Goal: Information Seeking & Learning: Learn about a topic

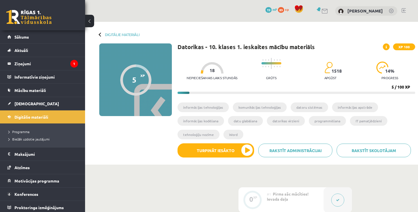
scroll to position [170, 0]
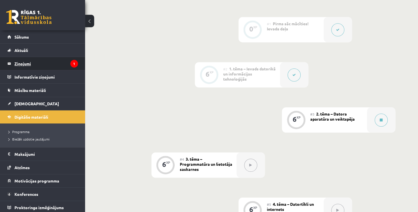
click at [23, 62] on legend "Ziņojumi 1" at bounding box center [46, 63] width 64 height 13
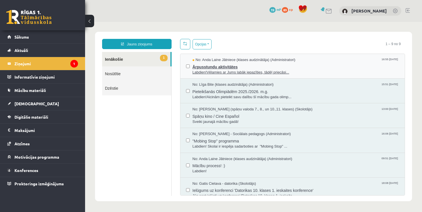
click at [234, 68] on span "Ārpusstundu aktivitātes" at bounding box center [296, 66] width 207 height 7
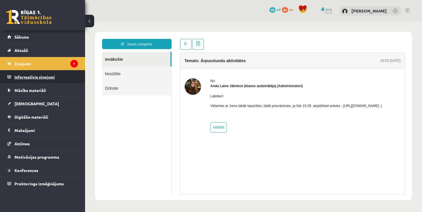
click at [57, 81] on legend "Informatīvie ziņojumi 0" at bounding box center [46, 76] width 64 height 13
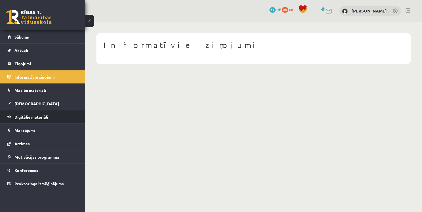
click at [45, 119] on link "Digitālie materiāli" at bounding box center [42, 116] width 71 height 13
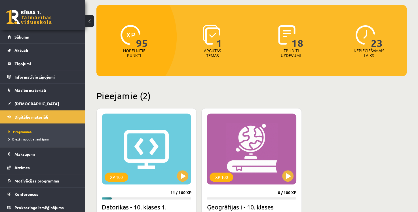
scroll to position [142, 0]
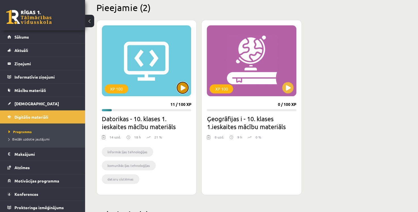
click at [184, 89] on button at bounding box center [182, 87] width 11 height 11
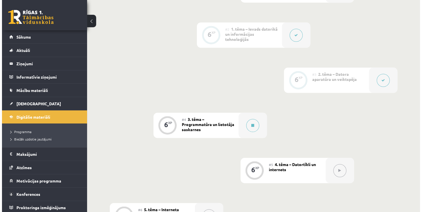
scroll to position [204, 0]
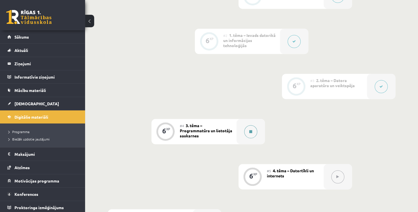
click at [250, 133] on icon at bounding box center [250, 131] width 3 height 3
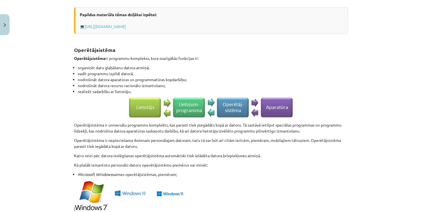
scroll to position [307, 0]
click at [95, 125] on p "Operētājsistēma ir universālu programmu komplekts, kas parasti tiek piegādāts k…" at bounding box center [211, 128] width 274 height 12
copy p "Operētājsistēma"
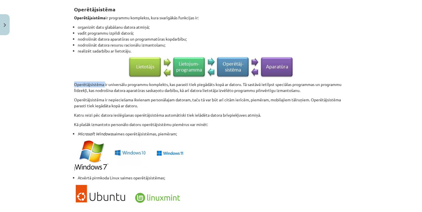
scroll to position [392, 0]
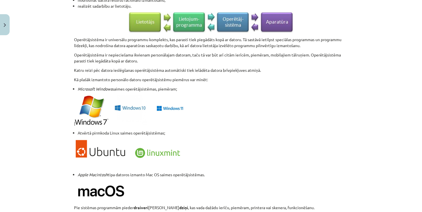
click at [227, 113] on p at bounding box center [211, 111] width 274 height 32
drag, startPoint x: 72, startPoint y: 78, endPoint x: 215, endPoint y: 80, distance: 142.7
click at [215, 80] on p "Kā plašāk izmantoto personālo datoru operētājsistēmu piemērus var minēt:" at bounding box center [211, 80] width 274 height 6
drag, startPoint x: 262, startPoint y: 83, endPoint x: 235, endPoint y: 85, distance: 27.0
click at [257, 84] on div "Programmatūra Datora programmvadības princips Programmatūra ( software ) — dato…" at bounding box center [211, 15] width 274 height 613
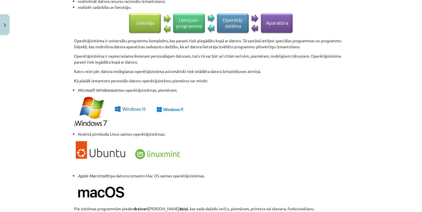
scroll to position [511, 0]
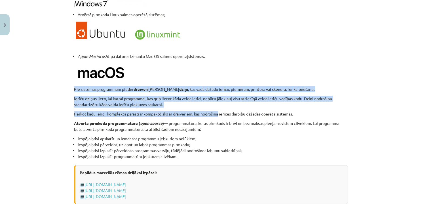
drag, startPoint x: 72, startPoint y: 87, endPoint x: 219, endPoint y: 113, distance: 148.8
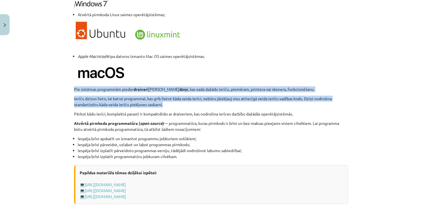
drag, startPoint x: 72, startPoint y: 89, endPoint x: 163, endPoint y: 102, distance: 91.5
copy div "Pie sistēmas programmām pieder draiveri jeb dziņi , kas vada dažādu ierīču, pie…"
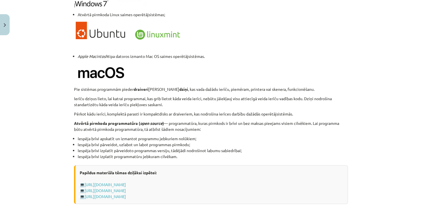
click at [244, 54] on li "Apple Macintosh tipa datoros izmanto Mac OS saimes operētājsistēmas." at bounding box center [213, 56] width 270 height 6
drag, startPoint x: 72, startPoint y: 123, endPoint x: 135, endPoint y: 124, distance: 63.6
click at [135, 124] on strong "Atvērtā pirmkoda programmatūra ( open source )" at bounding box center [119, 123] width 90 height 5
copy strong "Atvērtā pirmkoda programmatūra"
click at [274, 56] on li "Apple Macintosh tipa datoros izmanto Mac OS saimes operētājsistēmas." at bounding box center [213, 56] width 270 height 6
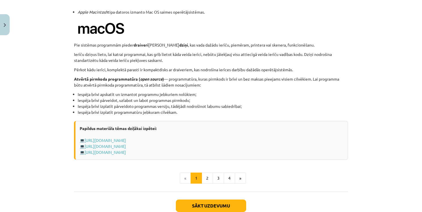
scroll to position [567, 0]
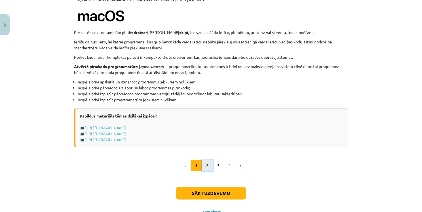
click at [206, 168] on button "2" at bounding box center [207, 165] width 11 height 11
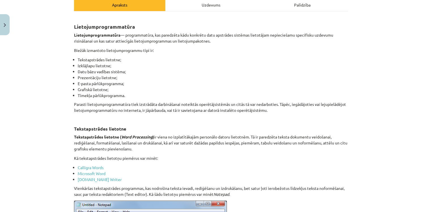
scroll to position [85, 0]
click at [112, 36] on strong "Lietojumprogrammatūra" at bounding box center [97, 34] width 47 height 5
copy p "Lietojumprogrammatūra"
click at [221, 84] on li "E-pasta pārlūkprogramma;" at bounding box center [213, 84] width 270 height 6
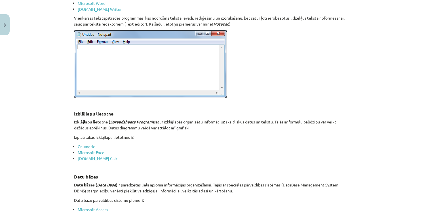
scroll to position [284, 0]
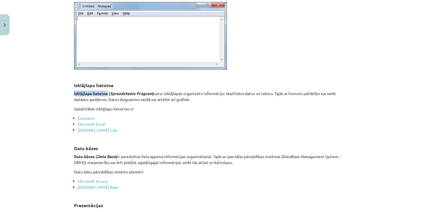
drag, startPoint x: 72, startPoint y: 93, endPoint x: 107, endPoint y: 94, distance: 35.2
click at [107, 94] on strong "Izklājlapu lietotne ( Spreadsheets Program )" at bounding box center [114, 93] width 80 height 5
copy strong "Izklājlapu lietotne"
click at [211, 115] on li "Gnumeric" at bounding box center [213, 118] width 270 height 6
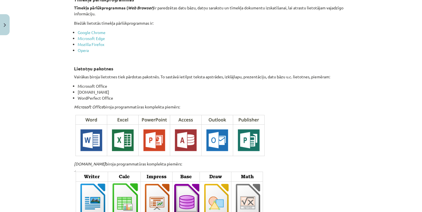
scroll to position [766, 0]
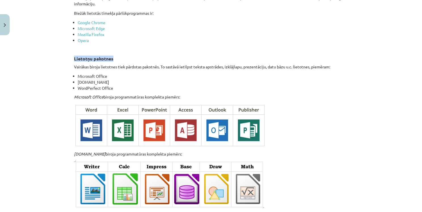
drag, startPoint x: 73, startPoint y: 56, endPoint x: 114, endPoint y: 57, distance: 41.1
click at [114, 57] on h3 "Lietotņu pakotnes" at bounding box center [211, 54] width 274 height 16
copy strong "Lietotņu pakotnes"
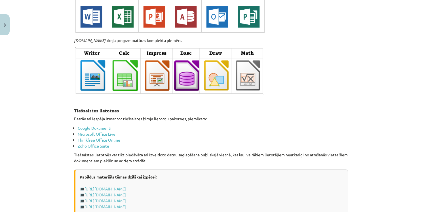
scroll to position [968, 0]
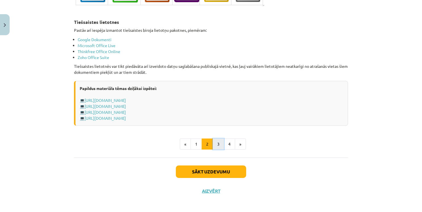
click at [219, 141] on button "3" at bounding box center [218, 143] width 11 height 11
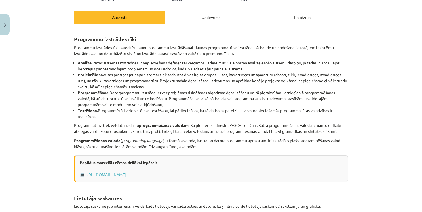
scroll to position [82, 0]
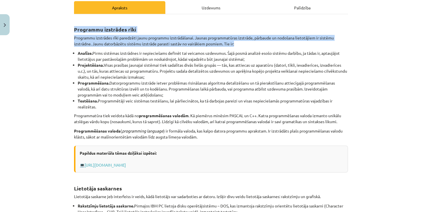
drag, startPoint x: 73, startPoint y: 28, endPoint x: 241, endPoint y: 44, distance: 169.0
click at [241, 44] on div "Programmu izstrādes rīki Programmu izstrādes rīki paredzēti jaunu programmu izs…" at bounding box center [211, 142] width 274 height 246
click at [241, 44] on p "Programmu izstrādes rīki paredzēti jaunu programmu izstrādāšanai. Jaunas progra…" at bounding box center [211, 41] width 274 height 12
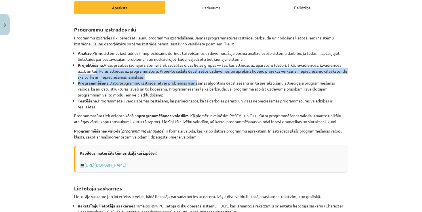
drag, startPoint x: 92, startPoint y: 70, endPoint x: 194, endPoint y: 80, distance: 102.6
click at [194, 80] on ul "Analīze. Pirms sistēmas izstrādnes ir nepieciešams definēt tai veicamos uzdevum…" at bounding box center [211, 80] width 274 height 60
click at [366, 72] on div "Mācību tēma: Datorikas - 10. klases 1. ieskaites mācību materiāls #4 3. tēma – …" at bounding box center [211, 106] width 422 height 212
click at [271, 74] on li "Projektēšana. Visas prasības jaunajai sistēmai tiek sadalītas divās lielās grup…" at bounding box center [213, 71] width 270 height 18
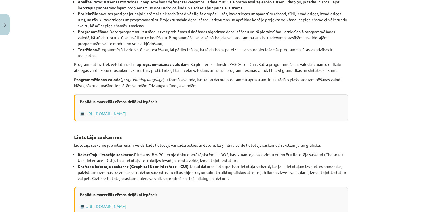
scroll to position [139, 0]
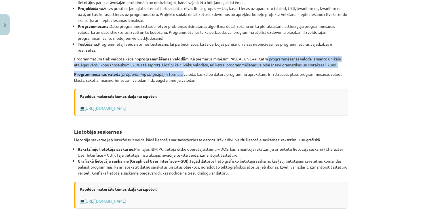
drag, startPoint x: 268, startPoint y: 59, endPoint x: 183, endPoint y: 74, distance: 86.1
click at [183, 74] on div "Programmu izstrādes rīki Programmu izstrādes rīki paredzēti jaunu programmu izs…" at bounding box center [211, 86] width 274 height 246
click at [183, 74] on p "Programmēšanas valoda ( programming language ) ir formāla valoda, kas kalpo dat…" at bounding box center [211, 77] width 274 height 12
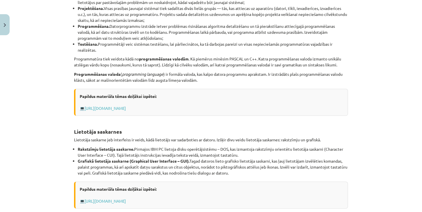
drag, startPoint x: 199, startPoint y: 74, endPoint x: 216, endPoint y: 73, distance: 17.0
click at [216, 73] on p "Programmēšanas valoda ( programming language ) ir formāla valoda, kas kalpo dat…" at bounding box center [211, 77] width 274 height 12
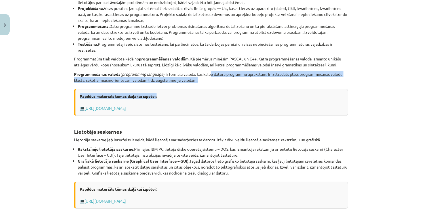
drag, startPoint x: 210, startPoint y: 72, endPoint x: 218, endPoint y: 81, distance: 12.1
click at [211, 85] on div "Programmu izstrādes rīki Programmu izstrādes rīki paredzēti jaunu programmu izs…" at bounding box center [211, 86] width 274 height 246
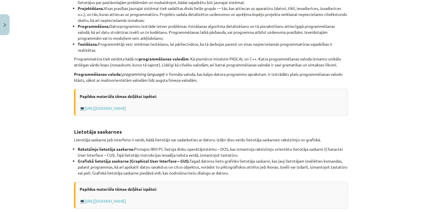
drag, startPoint x: 367, startPoint y: 115, endPoint x: 366, endPoint y: 111, distance: 3.5
click at [366, 113] on div "Mācību tēma: Datorikas - 10. klases 1. ieskaites mācību materiāls #4 3. tēma – …" at bounding box center [211, 106] width 422 height 212
drag, startPoint x: 71, startPoint y: 132, endPoint x: 130, endPoint y: 130, distance: 58.8
click at [130, 130] on div "6 XP Saņemsi Grūts 1502 pilda Apraksts Uzdevums Palīdzība Programmu izstrādes r…" at bounding box center [211, 91] width 281 height 385
copy strong "Lietotāja saskarnes"
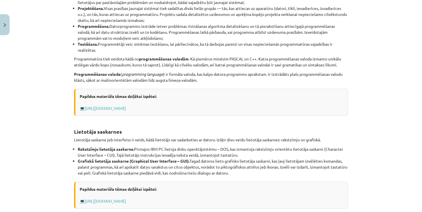
click at [333, 83] on div "Programmu izstrādes rīki Programmu izstrādes rīki paredzēti jaunu programmu izs…" at bounding box center [211, 86] width 274 height 246
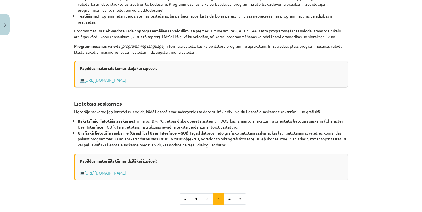
scroll to position [167, 0]
drag, startPoint x: 207, startPoint y: 132, endPoint x: 294, endPoint y: 139, distance: 87.1
click at [296, 139] on li "Grafiskā lietotāja saskarne (Graphical User Interface – GUI). Tagad datoros lie…" at bounding box center [213, 139] width 270 height 18
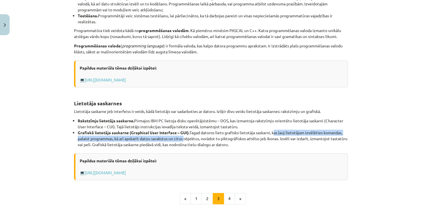
drag, startPoint x: 276, startPoint y: 129, endPoint x: 383, endPoint y: 161, distance: 112.1
click at [184, 139] on li "Grafiskā lietotāja saskarne (Graphical User Interface – GUI). Tagad datoros lie…" at bounding box center [213, 139] width 270 height 18
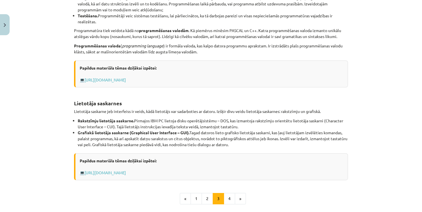
click at [402, 155] on div "Mācību tēma: Datorikas - 10. klases 1. ieskaites mācību materiāls #4 3. tēma – …" at bounding box center [211, 106] width 422 height 212
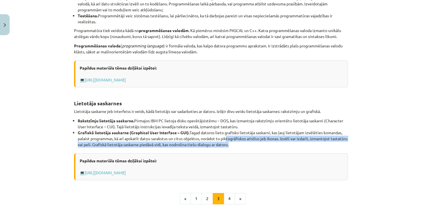
drag, startPoint x: 229, startPoint y: 139, endPoint x: 248, endPoint y: 147, distance: 21.0
click at [246, 145] on li "Grafiskā lietotāja saskarne (Graphical User Interface – GUI). Tagad datoros lie…" at bounding box center [213, 139] width 270 height 18
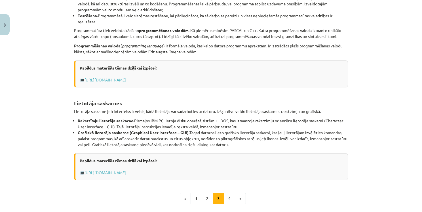
click at [250, 146] on li "Grafiskā lietotāja saskarne (Graphical User Interface – GUI). Tagad datoros lie…" at bounding box center [213, 139] width 270 height 18
click at [225, 198] on button "4" at bounding box center [229, 198] width 11 height 11
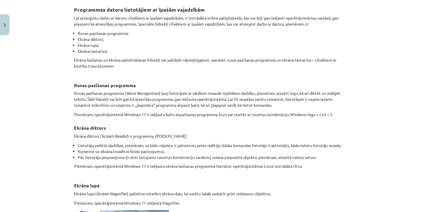
scroll to position [101, 0]
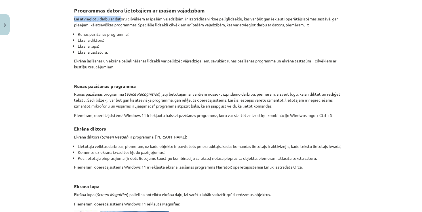
drag, startPoint x: 72, startPoint y: 18, endPoint x: 120, endPoint y: 19, distance: 48.0
click at [120, 19] on p "Lai atvieglotu darbu ar datoru cilvēkiem ar īpašām vajadzībām, ir izstrādāta vi…" at bounding box center [211, 22] width 274 height 12
drag, startPoint x: 195, startPoint y: 43, endPoint x: 202, endPoint y: 48, distance: 7.7
click at [199, 46] on li "Ekrāna lupa;" at bounding box center [213, 46] width 270 height 6
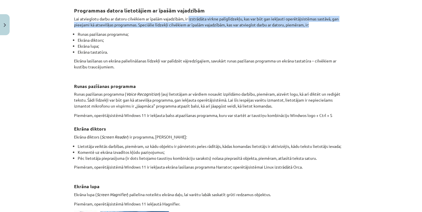
drag, startPoint x: 188, startPoint y: 18, endPoint x: 318, endPoint y: 22, distance: 130.0
click at [318, 22] on p "Lai atvieglotu darbu ar datoru cilvēkiem ar īpašām vajadzībām, ir izstrādāta vi…" at bounding box center [211, 22] width 274 height 12
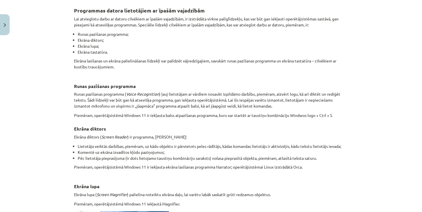
drag, startPoint x: 325, startPoint y: 29, endPoint x: 315, endPoint y: 29, distance: 10.2
click at [325, 29] on div "Programmas datora lietotājiem ar īpašām vajadzībām Lai atvieglotu darbu ar dato…" at bounding box center [211, 161] width 274 height 323
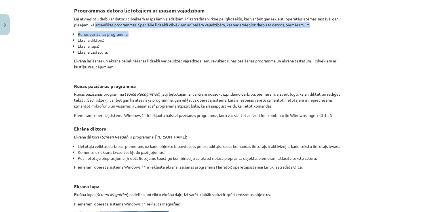
drag, startPoint x: 94, startPoint y: 25, endPoint x: 253, endPoint y: 29, distance: 159.8
click at [253, 29] on div "Programmas datora lietotājiem ar īpašām vajadzībām Lai atvieglotu darbu ar dato…" at bounding box center [211, 161] width 274 height 323
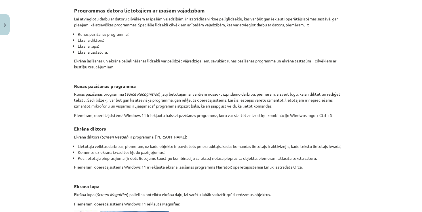
click at [185, 49] on li "Ekrāna tastatūra." at bounding box center [213, 52] width 270 height 6
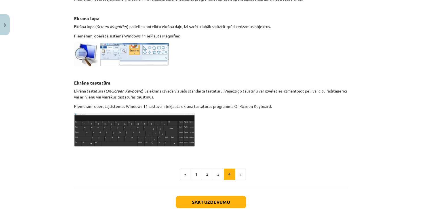
scroll to position [301, 0]
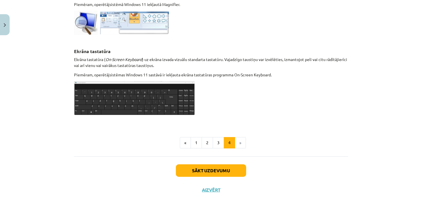
drag, startPoint x: 237, startPoint y: 143, endPoint x: 235, endPoint y: 157, distance: 14.4
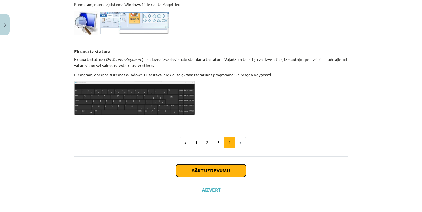
click at [235, 168] on button "Sākt uzdevumu" at bounding box center [211, 170] width 70 height 12
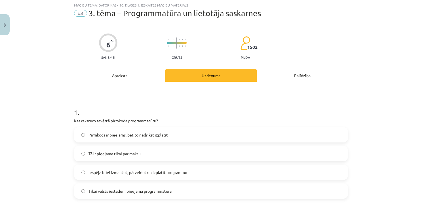
scroll to position [14, 0]
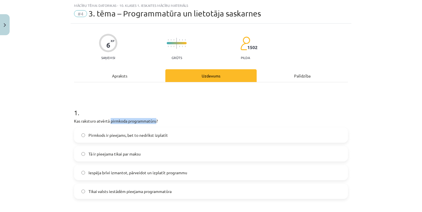
drag, startPoint x: 110, startPoint y: 121, endPoint x: 155, endPoint y: 120, distance: 45.1
click at [156, 120] on p "Kas raksturo atvērtā pirmkoda programmatūru?" at bounding box center [211, 121] width 274 height 6
copy p "pirmkoda programmatūru"
drag, startPoint x: 125, startPoint y: 99, endPoint x: 113, endPoint y: 107, distance: 13.7
click at [123, 104] on h1 "1 ." at bounding box center [211, 108] width 274 height 18
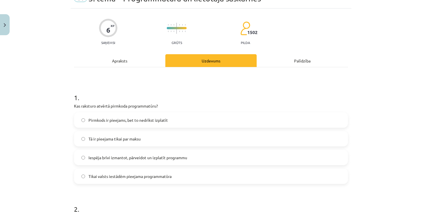
scroll to position [43, 0]
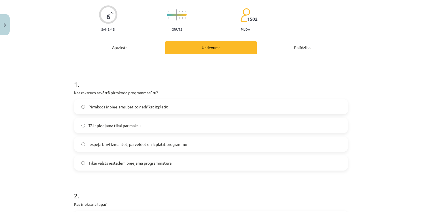
click at [110, 142] on span "Iespēja brīvi izmantot, pārveidot un izplatīt programmu" at bounding box center [138, 144] width 99 height 6
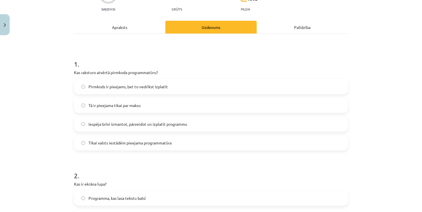
scroll to position [71, 0]
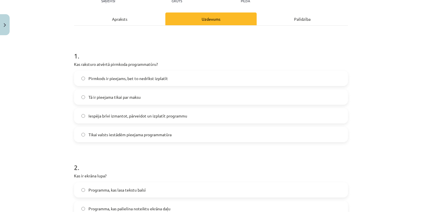
drag, startPoint x: 156, startPoint y: 20, endPoint x: 170, endPoint y: 27, distance: 15.2
click at [155, 20] on div "Apraksts" at bounding box center [119, 18] width 91 height 13
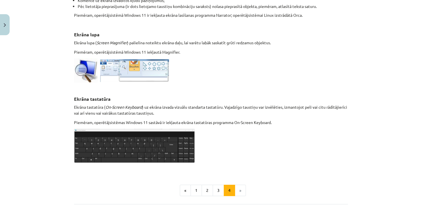
scroll to position [301, 0]
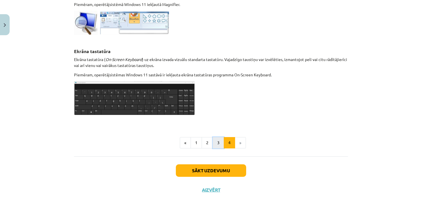
click at [215, 142] on button "3" at bounding box center [218, 142] width 11 height 11
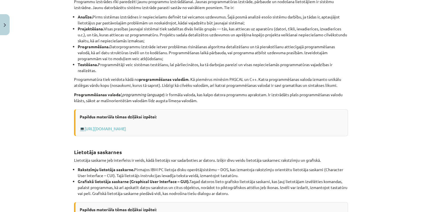
scroll to position [199, 0]
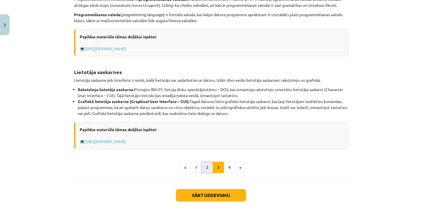
click at [204, 168] on button "2" at bounding box center [207, 167] width 11 height 11
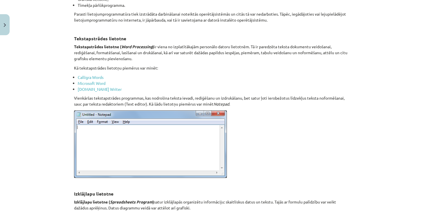
scroll to position [101, 0]
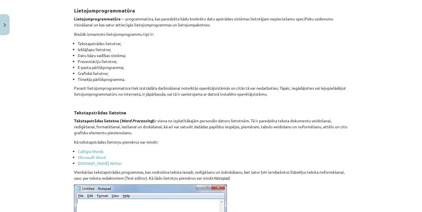
drag, startPoint x: 197, startPoint y: 148, endPoint x: 194, endPoint y: 131, distance: 17.3
drag, startPoint x: 390, startPoint y: 65, endPoint x: 364, endPoint y: 69, distance: 26.9
click at [382, 79] on div "Mācību tēma: Datorikas - 10. klases 1. ieskaites mācību materiāls #4 3. tēma – …" at bounding box center [211, 106] width 422 height 212
drag, startPoint x: 285, startPoint y: 127, endPoint x: 274, endPoint y: 128, distance: 10.8
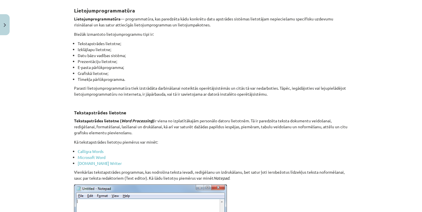
click at [283, 128] on p "Tekstapstrādes lietotne ( Word Processing ) ir viena no izplatītākajām personāl…" at bounding box center [211, 127] width 274 height 18
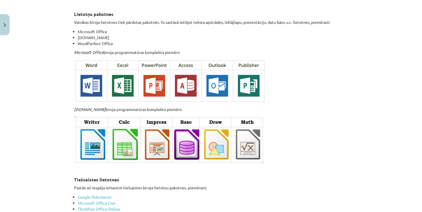
scroll to position [968, 0]
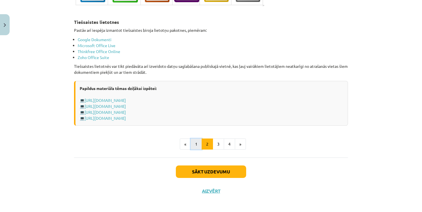
click at [194, 142] on button "1" at bounding box center [196, 143] width 11 height 11
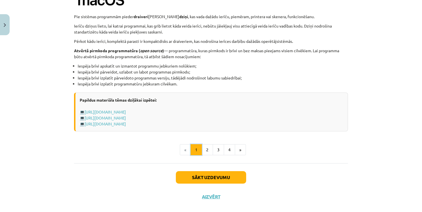
scroll to position [584, 0]
click at [233, 172] on button "Sākt uzdevumu" at bounding box center [211, 177] width 70 height 12
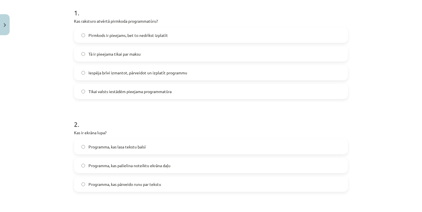
scroll to position [128, 0]
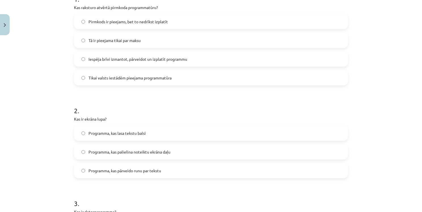
click at [143, 150] on span "Programma, kas palielina noteiktu ekrāna daļu" at bounding box center [130, 152] width 82 height 6
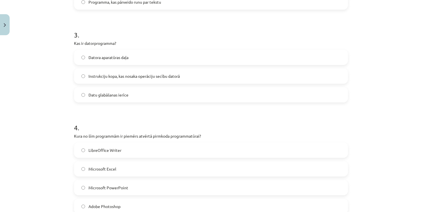
scroll to position [270, 0]
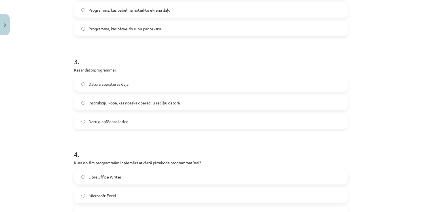
click at [131, 104] on span "Instrukciju kopa, kas nosaka operāciju secību datorā" at bounding box center [134, 103] width 91 height 6
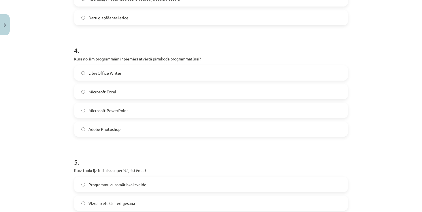
scroll to position [383, 0]
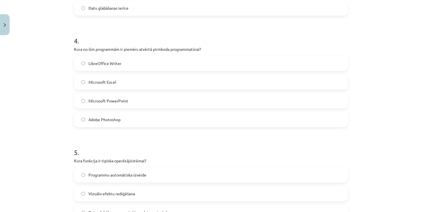
drag, startPoint x: 72, startPoint y: 49, endPoint x: 164, endPoint y: 113, distance: 111.4
click at [164, 113] on div "4 . Kura no šīm programmām ir piemērs atvērtā pirmkoda programmatūrai? LibreOff…" at bounding box center [211, 77] width 274 height 100
copy div "Kura no šīm programmām ir piemērs atvērtā pirmkoda programmatūrai? LibreOffice …"
click at [167, 35] on h1 "4 ." at bounding box center [211, 36] width 274 height 18
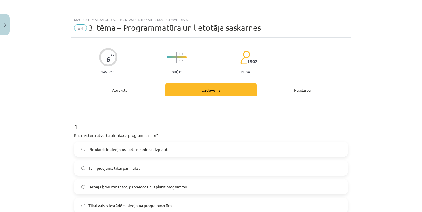
scroll to position [0, 0]
click at [121, 88] on div "Apraksts" at bounding box center [119, 89] width 91 height 13
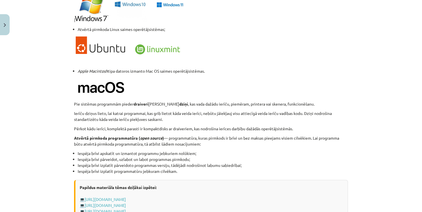
scroll to position [553, 0]
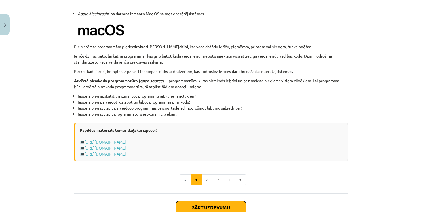
click at [219, 206] on button "Sākt uzdevumu" at bounding box center [211, 207] width 70 height 12
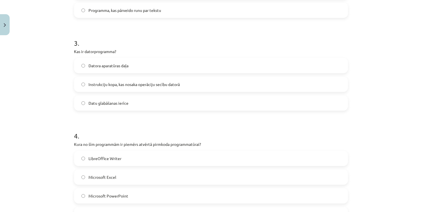
scroll to position [320, 0]
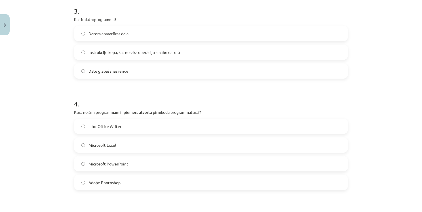
click at [123, 126] on label "LibreOffice Writer" at bounding box center [211, 126] width 273 height 14
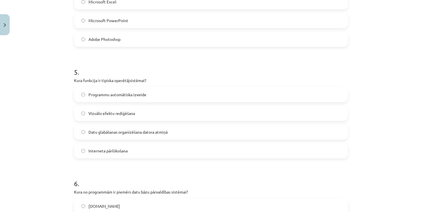
scroll to position [473, 0]
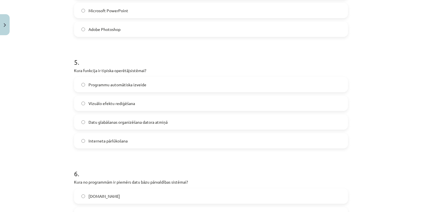
click at [127, 122] on span "Datu glabāšanas organizēšana datora atmiņā" at bounding box center [128, 122] width 79 height 6
drag, startPoint x: 72, startPoint y: 70, endPoint x: 186, endPoint y: 143, distance: 134.7
click at [186, 143] on div "5 . Kura funkcija ir tipiska operētājsistēmai? Programmu automātiska izveide Vi…" at bounding box center [211, 98] width 274 height 100
copy div "Kura funkcija ir tipiska operētājsistēmai? Programmu automātiska izveide Vizuāl…"
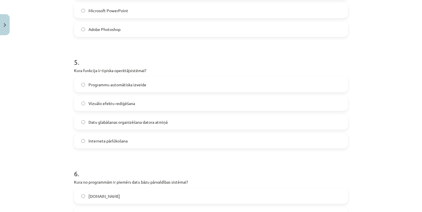
click at [98, 86] on span "Programmu automātiska izveide" at bounding box center [118, 85] width 58 height 6
click at [120, 88] on label "Programmu automātiska izveide" at bounding box center [211, 84] width 273 height 14
click at [151, 127] on label "Datu glabāšanas organizēšana datora atmiņā" at bounding box center [211, 122] width 273 height 14
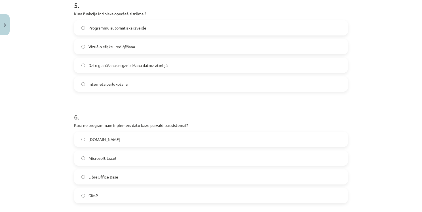
scroll to position [558, 0]
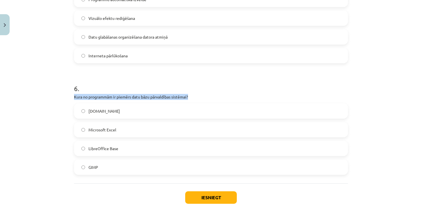
drag, startPoint x: 73, startPoint y: 97, endPoint x: 204, endPoint y: 96, distance: 131.1
click at [204, 96] on p "Kura no programmām ir piemērs datu bāzu pārvaldības sistēmai?" at bounding box center [211, 97] width 274 height 6
click at [54, 83] on div "Mācību tēma: Datorikas - 10. klases 1. ieskaites mācību materiāls #4 3. tēma – …" at bounding box center [211, 106] width 422 height 212
click at [119, 148] on label "LibreOffice Base" at bounding box center [211, 148] width 273 height 14
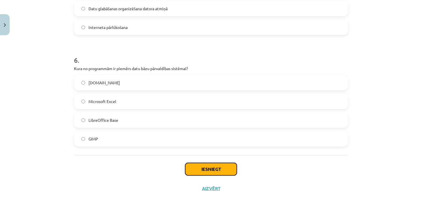
click at [226, 169] on button "Iesniegt" at bounding box center [211, 169] width 52 height 12
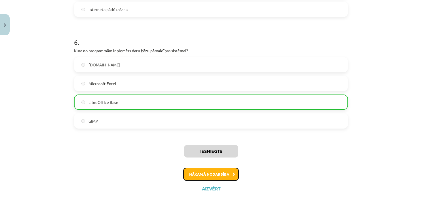
click at [212, 172] on button "Nākamā nodarbība" at bounding box center [211, 174] width 56 height 13
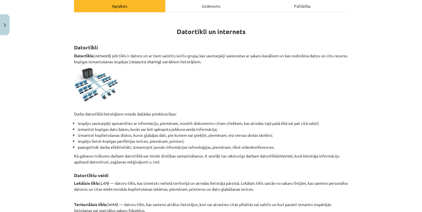
scroll to position [65, 0]
